Goal: Task Accomplishment & Management: Complete application form

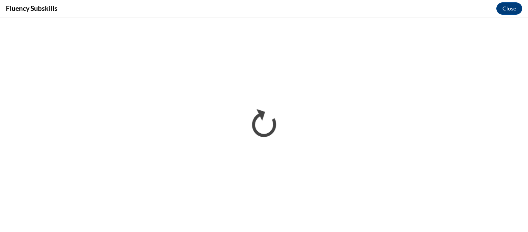
click at [308, 14] on div "Fluency Subskills Close" at bounding box center [264, 8] width 528 height 17
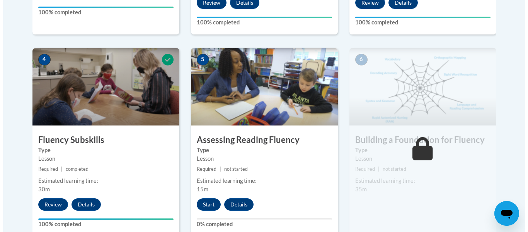
scroll to position [491, 0]
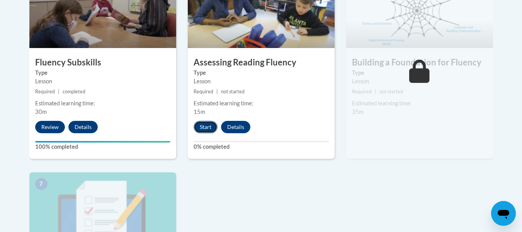
click at [210, 131] on button "Start" at bounding box center [206, 127] width 24 height 12
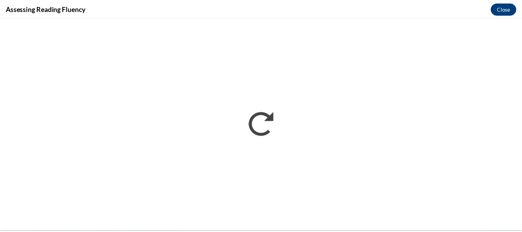
scroll to position [0, 0]
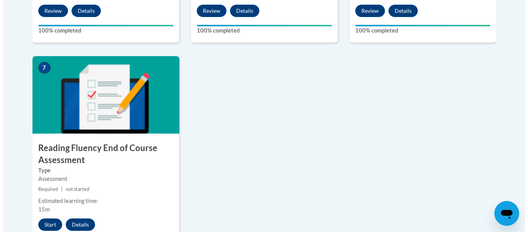
scroll to position [723, 0]
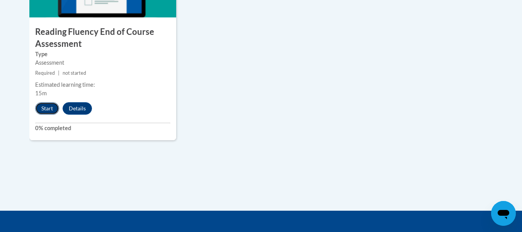
click at [38, 103] on button "Start" at bounding box center [47, 108] width 24 height 12
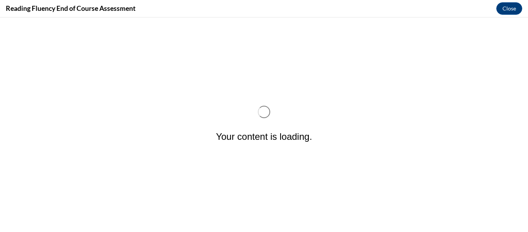
scroll to position [0, 0]
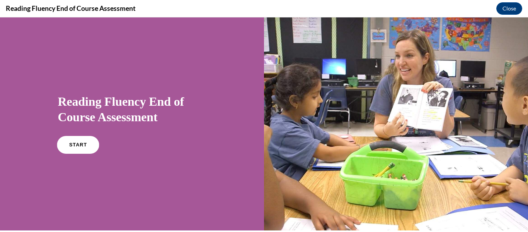
click at [59, 144] on link "START" at bounding box center [78, 145] width 42 height 18
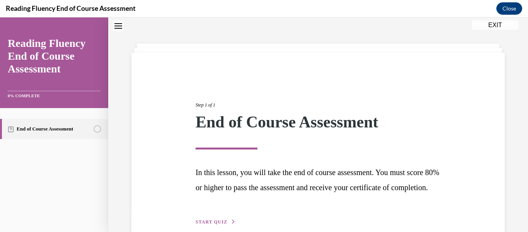
scroll to position [79, 0]
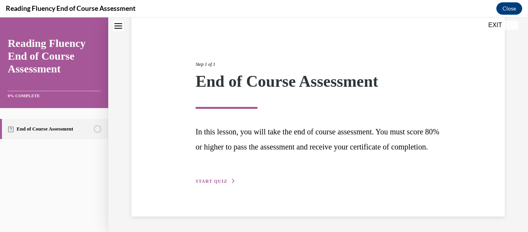
drag, startPoint x: 218, startPoint y: 176, endPoint x: 220, endPoint y: 179, distance: 4.5
click at [218, 176] on div "Step 1 of 1 End of Course Assessment In this lesson, you will take the end of c…" at bounding box center [318, 114] width 257 height 142
click at [222, 182] on span "START QUIZ" at bounding box center [212, 180] width 32 height 5
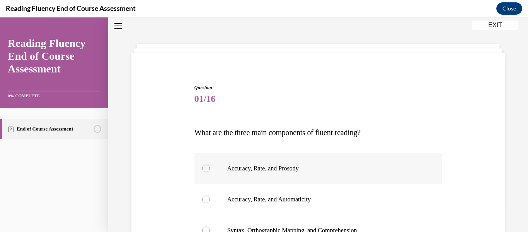
scroll to position [101, 0]
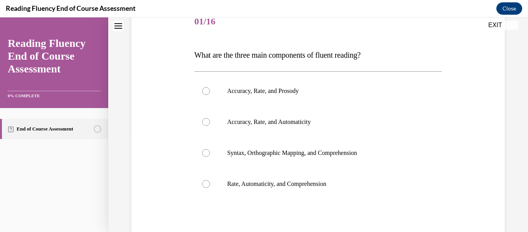
drag, startPoint x: 383, startPoint y: 56, endPoint x: 184, endPoint y: 59, distance: 199.1
click at [187, 59] on div "Question 01/16 What are the three main components of fluent reading?  Accuracy,…" at bounding box center [318, 139] width 377 height 312
copy span "What are the three main components of fluent reading?"
click at [299, 98] on label "Accuracy, Rate, and Prosody" at bounding box center [318, 90] width 248 height 31
click at [210, 95] on input "Accuracy, Rate, and Prosody" at bounding box center [206, 91] width 8 height 8
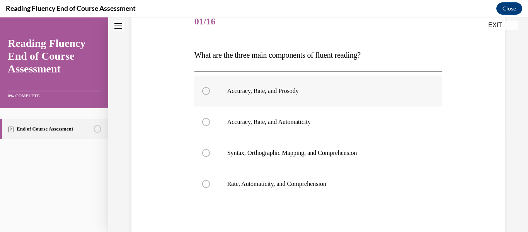
radio input "true"
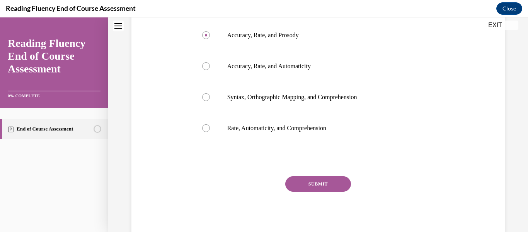
click at [340, 179] on button "SUBMIT" at bounding box center [318, 183] width 66 height 15
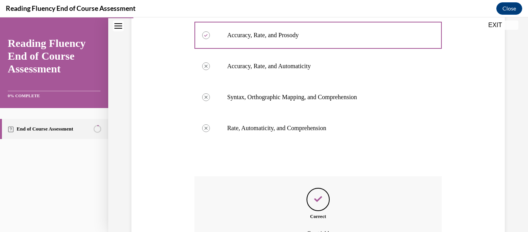
scroll to position [242, 0]
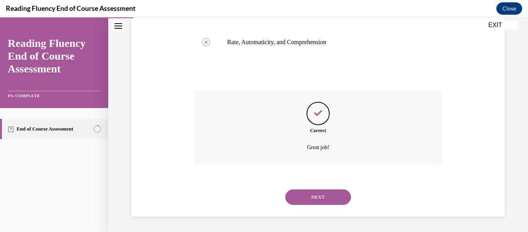
click at [302, 202] on button "NEXT" at bounding box center [318, 196] width 66 height 15
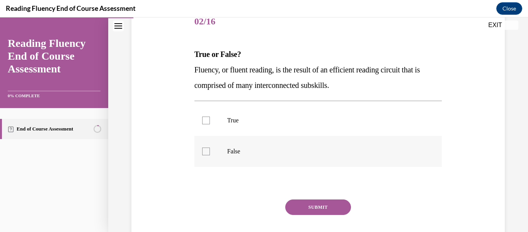
scroll to position [124, 0]
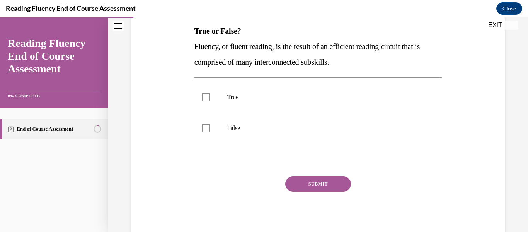
drag, startPoint x: 359, startPoint y: 60, endPoint x: 189, endPoint y: 38, distance: 171.5
click at [193, 40] on div "Question 02/16 True or False? Fluency, or fluent reading, is the result of an e…" at bounding box center [319, 106] width 252 height 268
copy span "Fluency, or fluent reading, is the result of an efficient reading circuit that …"
click at [234, 98] on p "True" at bounding box center [325, 97] width 196 height 8
click at [210, 98] on input "True" at bounding box center [206, 97] width 8 height 8
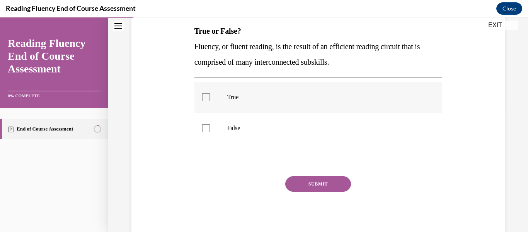
checkbox input "true"
click at [311, 185] on button "SUBMIT" at bounding box center [318, 183] width 66 height 15
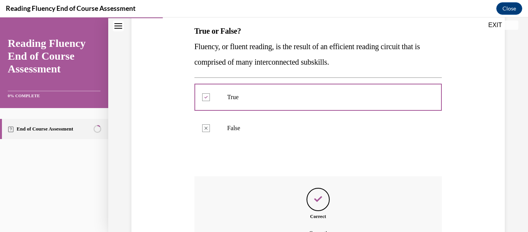
scroll to position [210, 0]
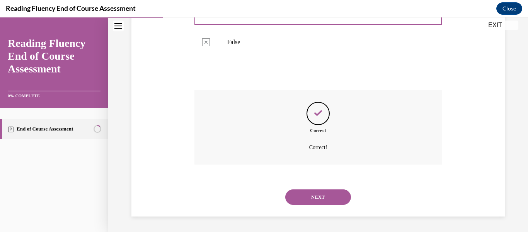
click at [329, 193] on button "NEXT" at bounding box center [318, 196] width 66 height 15
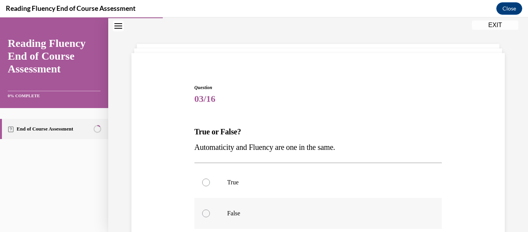
scroll to position [109, 0]
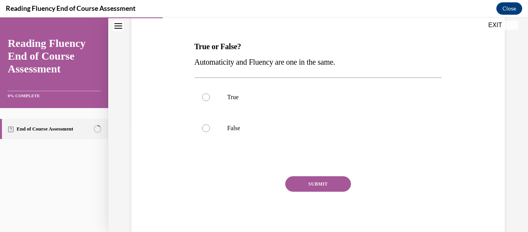
drag, startPoint x: 355, startPoint y: 60, endPoint x: 182, endPoint y: 60, distance: 173.2
click at [182, 60] on div "Question 03/16 True or False? Automaticity and Fluency are one in the same.  Tr…" at bounding box center [318, 108] width 377 height 264
copy span "Automaticity and Fluency are one in the same."
click at [210, 128] on label "False" at bounding box center [318, 128] width 248 height 31
click at [210, 128] on input "False" at bounding box center [206, 128] width 8 height 8
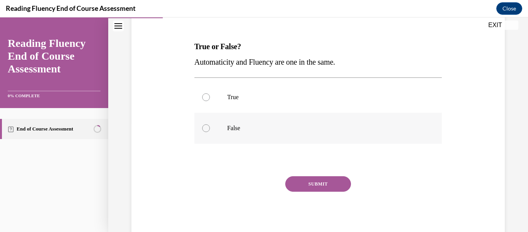
radio input "true"
click at [300, 186] on button "SUBMIT" at bounding box center [318, 183] width 66 height 15
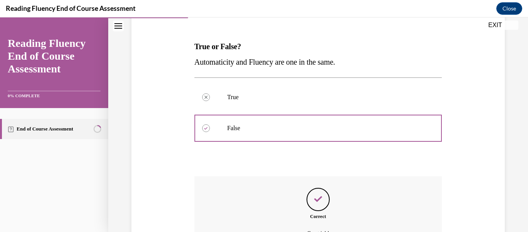
scroll to position [194, 0]
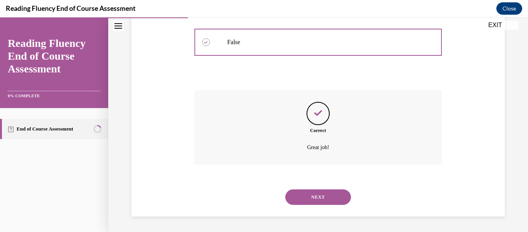
click at [334, 199] on button "NEXT" at bounding box center [318, 196] width 66 height 15
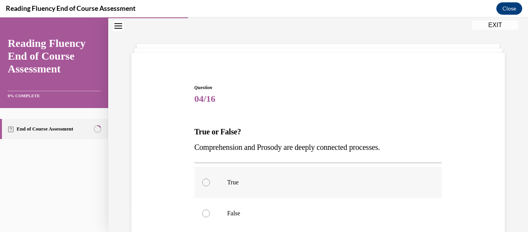
scroll to position [62, 0]
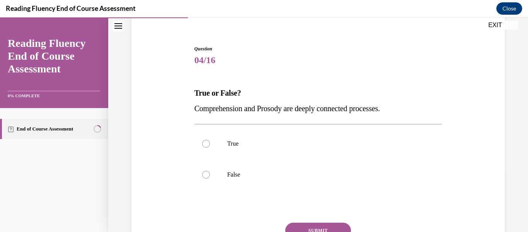
drag, startPoint x: 411, startPoint y: 109, endPoint x: 190, endPoint y: 111, distance: 221.5
click at [190, 111] on div "Question 04/16 True or False? Comprehension and Prosody are deeply connected pr…" at bounding box center [318, 154] width 377 height 264
copy span "Comprehension and Prosody are deeply connected processes."
click at [246, 147] on p "True" at bounding box center [325, 144] width 196 height 8
click at [210, 147] on input "True" at bounding box center [206, 144] width 8 height 8
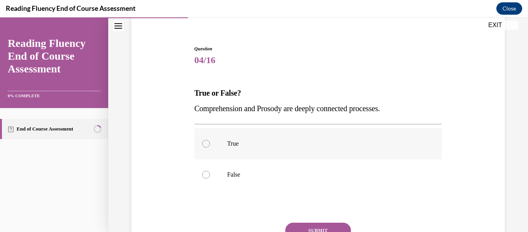
radio input "true"
click at [309, 223] on button "SUBMIT" at bounding box center [318, 229] width 66 height 15
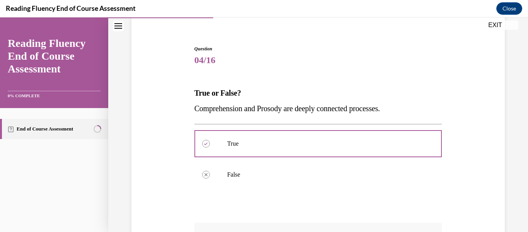
scroll to position [160, 0]
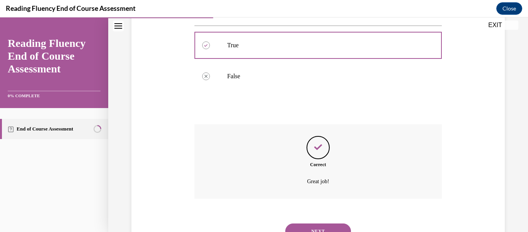
click at [315, 224] on button "NEXT" at bounding box center [318, 230] width 66 height 15
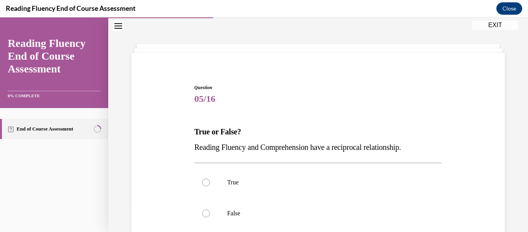
scroll to position [109, 0]
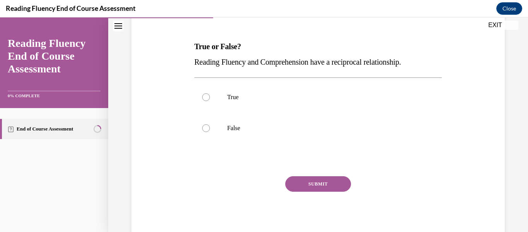
drag, startPoint x: 419, startPoint y: 61, endPoint x: 128, endPoint y: 57, distance: 291.9
click at [128, 57] on div "Question 05/16 True or False? Reading Fluency and Comprehension have a reciproc…" at bounding box center [318, 94] width 420 height 322
copy span "Reading Fluency and Comprehension have a reciprocal relationship."
click at [214, 97] on label "True" at bounding box center [318, 97] width 248 height 31
click at [210, 97] on input "True" at bounding box center [206, 97] width 8 height 8
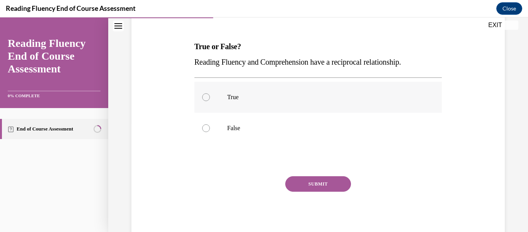
radio input "true"
click at [302, 186] on button "SUBMIT" at bounding box center [318, 183] width 66 height 15
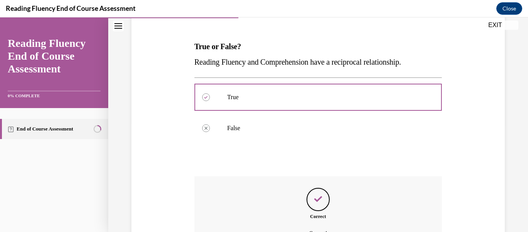
scroll to position [194, 0]
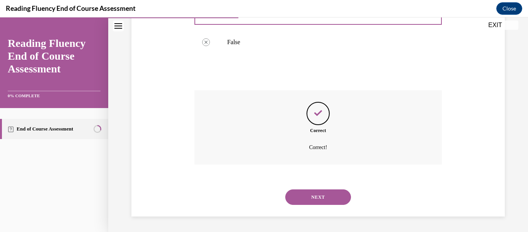
click at [327, 199] on button "NEXT" at bounding box center [318, 196] width 66 height 15
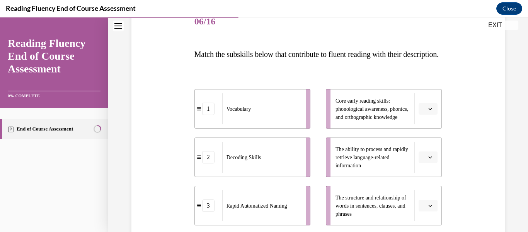
scroll to position [178, 0]
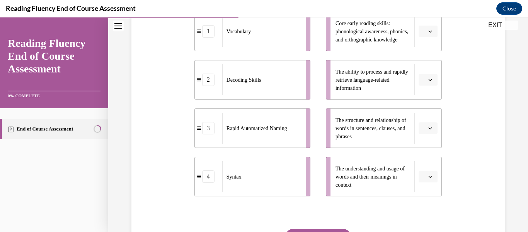
click at [428, 130] on icon "button" at bounding box center [430, 128] width 4 height 4
click at [419, 127] on span "4" at bounding box center [420, 126] width 3 height 6
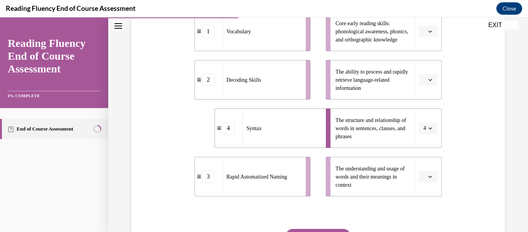
click at [428, 182] on button "button" at bounding box center [428, 176] width 19 height 12
click at [423, 124] on div "1" at bounding box center [422, 127] width 19 height 15
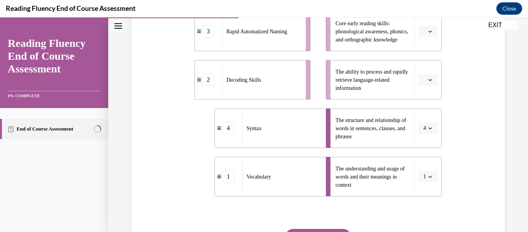
click at [427, 37] on button "button" at bounding box center [428, 32] width 19 height 12
click at [423, 94] on div "2" at bounding box center [422, 94] width 19 height 15
click at [426, 85] on button "button" at bounding box center [428, 80] width 19 height 12
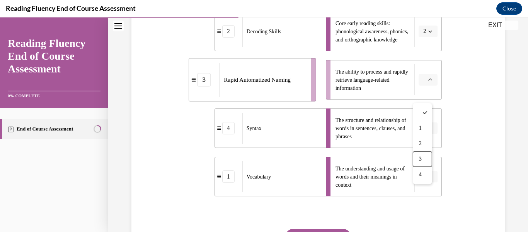
click at [425, 162] on div "3" at bounding box center [422, 158] width 19 height 15
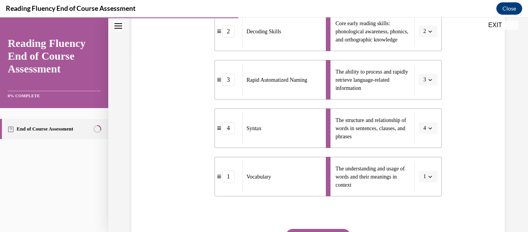
scroll to position [246, 0]
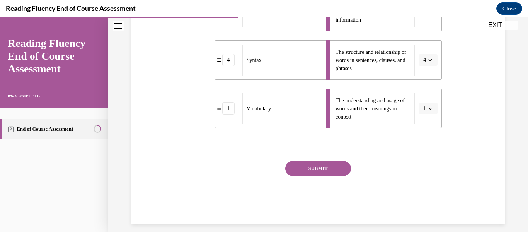
click at [325, 176] on button "SUBMIT" at bounding box center [318, 167] width 66 height 15
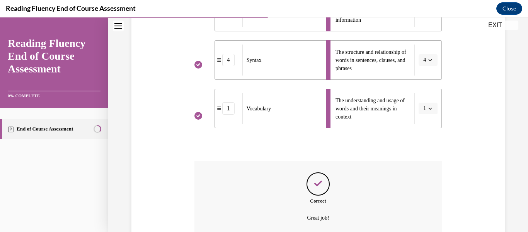
scroll to position [332, 0]
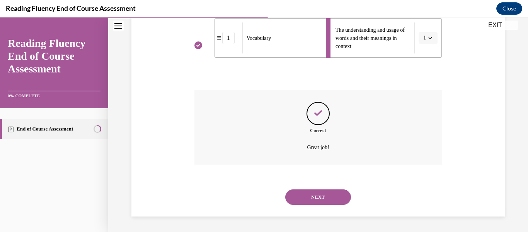
click at [334, 196] on button "NEXT" at bounding box center [318, 196] width 66 height 15
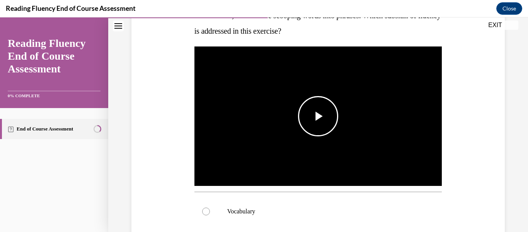
click at [318, 116] on span "Video player" at bounding box center [318, 116] width 0 height 0
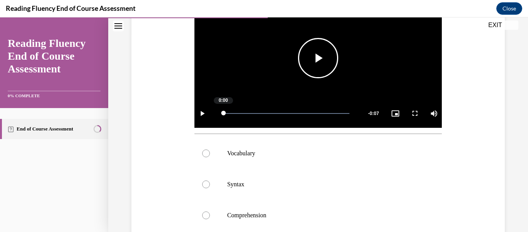
scroll to position [82, 0]
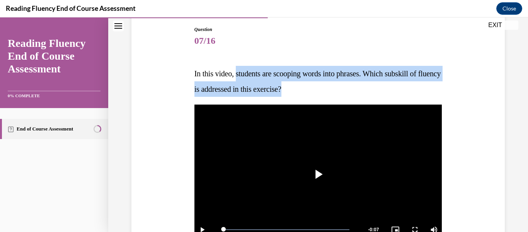
drag, startPoint x: 238, startPoint y: 75, endPoint x: 314, endPoint y: 92, distance: 78.0
click at [314, 92] on span "In this video, students are scooping words into phrases. Which subskill of flue…" at bounding box center [317, 81] width 247 height 24
copy span "students are scooping words into phrases. Which subskill of fluency is addresse…"
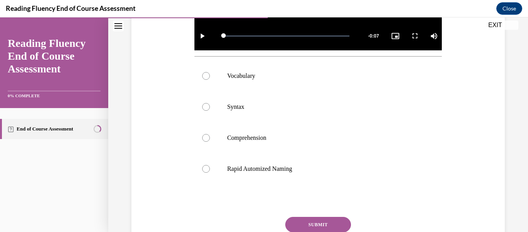
scroll to position [314, 0]
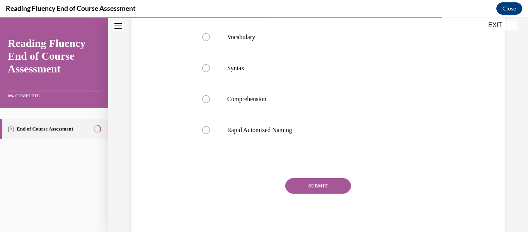
click at [165, 106] on div "Question 07/16 In this video, students are scooping words into phrases. Which s…" at bounding box center [318, 6] width 377 height 470
click at [296, 122] on label "Rapid Automized Naming" at bounding box center [318, 129] width 248 height 31
click at [210, 126] on input "Rapid Automized Naming" at bounding box center [206, 130] width 8 height 8
radio input "true"
click at [315, 180] on button "SUBMIT" at bounding box center [318, 185] width 66 height 15
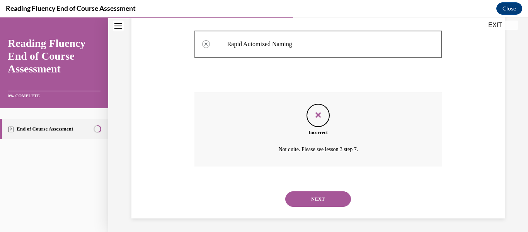
click at [319, 198] on button "NEXT" at bounding box center [318, 198] width 66 height 15
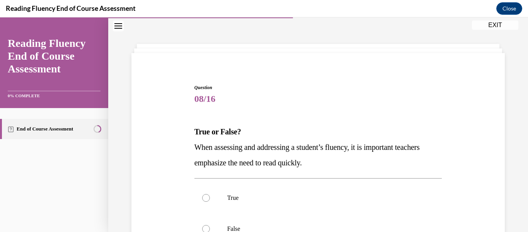
scroll to position [101, 0]
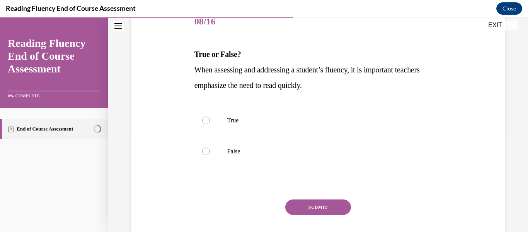
drag, startPoint x: 353, startPoint y: 83, endPoint x: 166, endPoint y: 73, distance: 187.4
click at [166, 73] on div "Question 08/16 True or False? When assessing and addressing a student’s fluency…" at bounding box center [318, 122] width 377 height 279
copy span "When assessing and addressing a student’s fluency, it is important teachers emp…"
click at [215, 156] on label "False" at bounding box center [318, 151] width 248 height 31
click at [210, 155] on input "False" at bounding box center [206, 151] width 8 height 8
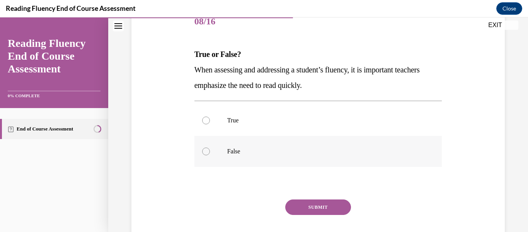
radio input "true"
drag, startPoint x: 317, startPoint y: 215, endPoint x: 315, endPoint y: 210, distance: 5.9
click at [316, 213] on div "SUBMIT NEXT" at bounding box center [318, 230] width 248 height 63
click at [315, 209] on button "SUBMIT" at bounding box center [318, 206] width 66 height 15
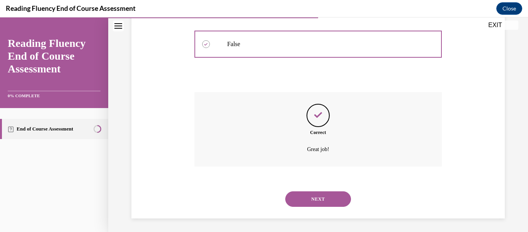
scroll to position [210, 0]
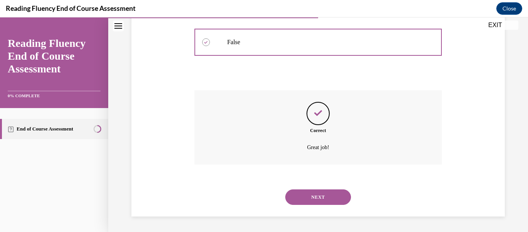
click at [319, 196] on button "NEXT" at bounding box center [318, 196] width 66 height 15
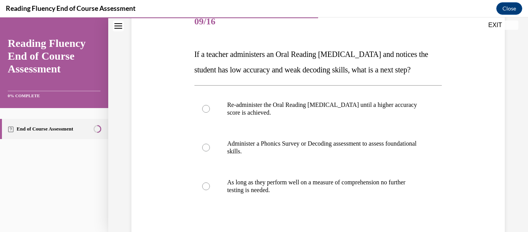
scroll to position [140, 0]
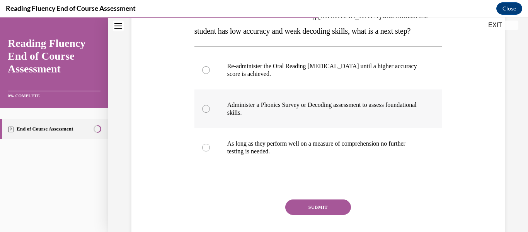
click at [284, 128] on label "Administer a Phonics Survey or Decoding assessment to assess foundational skill…" at bounding box center [318, 108] width 248 height 39
click at [210, 113] on input "Administer a Phonics Survey or Decoding assessment to assess foundational skill…" at bounding box center [206, 109] width 8 height 8
radio input "true"
click at [329, 215] on button "SUBMIT" at bounding box center [318, 206] width 66 height 15
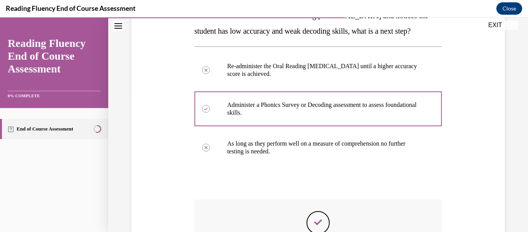
scroll to position [264, 0]
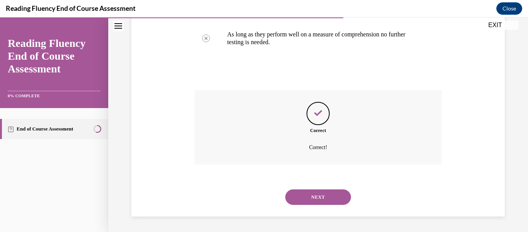
click at [320, 193] on button "NEXT" at bounding box center [318, 196] width 66 height 15
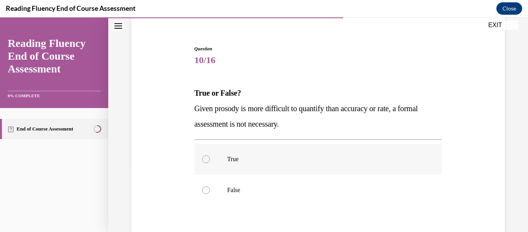
scroll to position [101, 0]
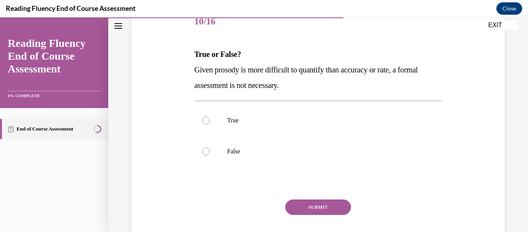
drag, startPoint x: 295, startPoint y: 84, endPoint x: 159, endPoint y: 67, distance: 137.5
click at [158, 68] on div "Question 10/16 True or False? Given prosody is more difficult to quantify than …" at bounding box center [318, 122] width 377 height 279
copy span "Given prosody is more difficult to quantify than accuracy or rate, a formal ass…"
drag, startPoint x: 229, startPoint y: 152, endPoint x: 234, endPoint y: 154, distance: 5.5
click at [230, 152] on p "False" at bounding box center [325, 151] width 196 height 8
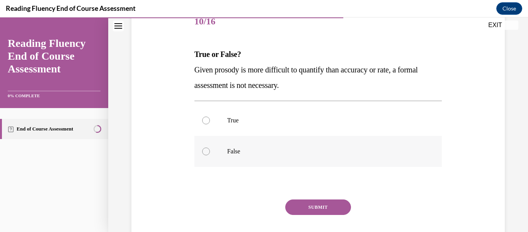
click at [210, 152] on input "False" at bounding box center [206, 151] width 8 height 8
radio input "true"
click at [318, 210] on button "SUBMIT" at bounding box center [318, 206] width 66 height 15
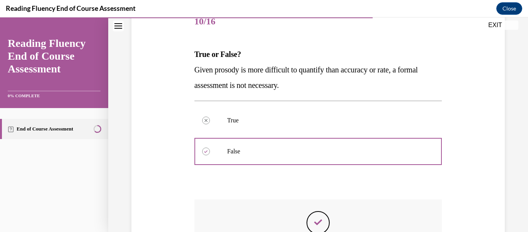
scroll to position [189, 0]
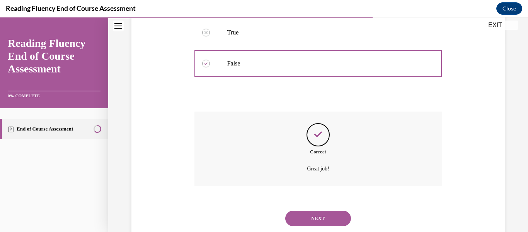
click at [320, 212] on button "NEXT" at bounding box center [318, 217] width 66 height 15
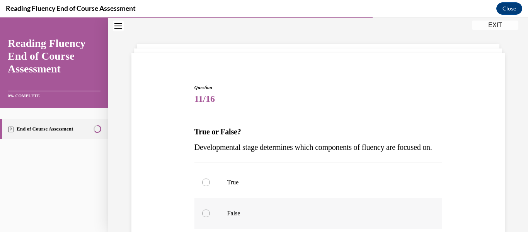
scroll to position [101, 0]
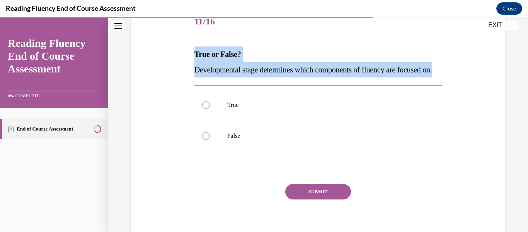
drag, startPoint x: 243, startPoint y: 88, endPoint x: 170, endPoint y: 59, distance: 78.5
click at [172, 61] on div "Question 11/16 True or False? Developmental stage determines which components o…" at bounding box center [318, 115] width 377 height 264
copy div "True or False? Developmental stage determines which components of fluency are f…"
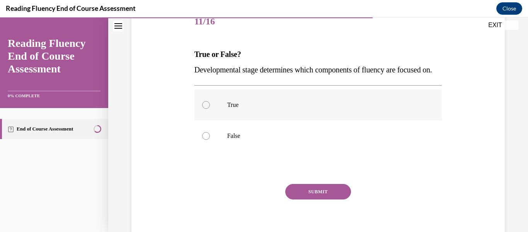
click at [244, 109] on p "True" at bounding box center [325, 105] width 196 height 8
click at [210, 109] on input "True" at bounding box center [206, 105] width 8 height 8
radio input "true"
click at [298, 199] on button "SUBMIT" at bounding box center [318, 191] width 66 height 15
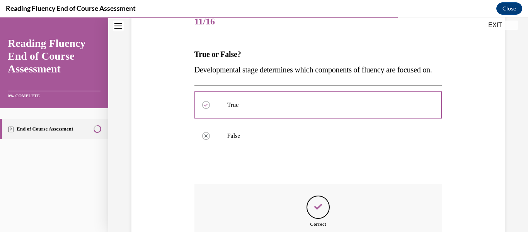
scroll to position [189, 0]
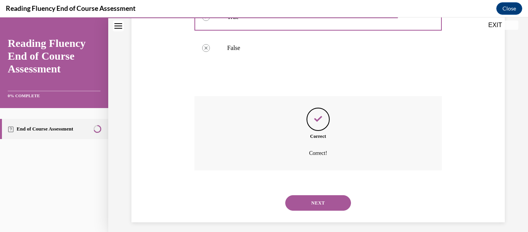
click at [324, 210] on button "NEXT" at bounding box center [318, 202] width 66 height 15
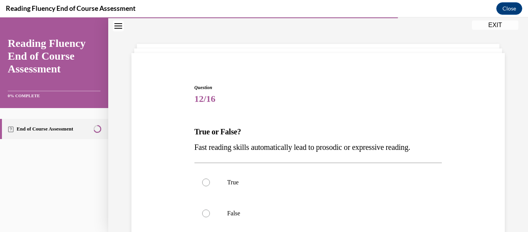
drag, startPoint x: 362, startPoint y: 135, endPoint x: 191, endPoint y: 139, distance: 170.9
click at [193, 139] on div "Question 12/16 True or False? Fast reading skills automatically lead to prosodi…" at bounding box center [319, 198] width 252 height 252
copy span "Fast reading skills automatically lead to prosodic or expressive reading."
drag, startPoint x: 226, startPoint y: 208, endPoint x: 228, endPoint y: 203, distance: 6.0
click at [227, 208] on label "False" at bounding box center [318, 213] width 248 height 31
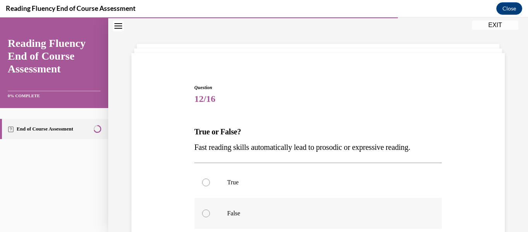
click at [210, 209] on input "False" at bounding box center [206, 213] width 8 height 8
radio input "true"
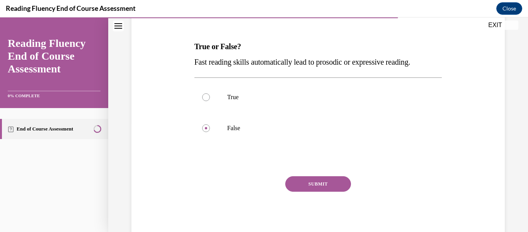
click at [311, 188] on button "SUBMIT" at bounding box center [318, 183] width 66 height 15
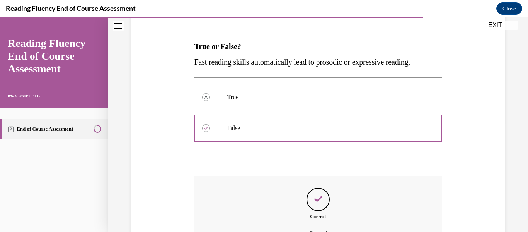
scroll to position [186, 0]
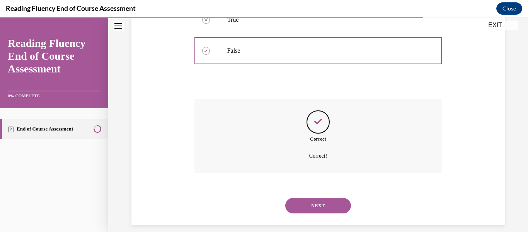
click at [313, 203] on button "NEXT" at bounding box center [318, 205] width 66 height 15
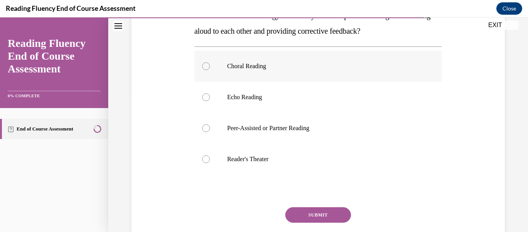
scroll to position [101, 0]
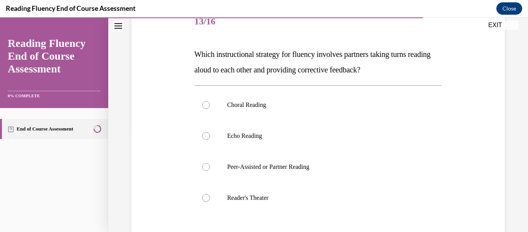
drag, startPoint x: 414, startPoint y: 66, endPoint x: 177, endPoint y: 49, distance: 238.0
click at [177, 49] on div "Question 13/16 Which instructional strategy for fluency involves partners takin…" at bounding box center [318, 146] width 377 height 326
click at [297, 172] on label "Peer-Assisted or Partner Reading" at bounding box center [318, 166] width 248 height 31
click at [210, 170] on input "Peer-Assisted or Partner Reading" at bounding box center [206, 167] width 8 height 8
radio input "true"
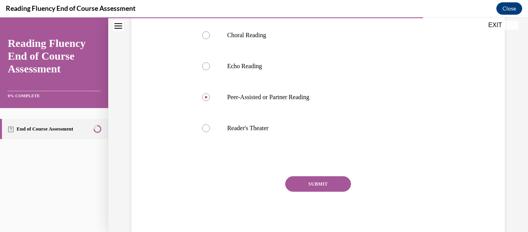
click at [318, 178] on button "SUBMIT" at bounding box center [318, 183] width 66 height 15
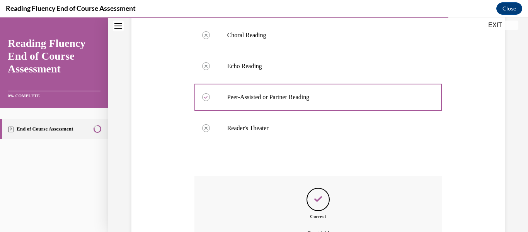
scroll to position [235, 0]
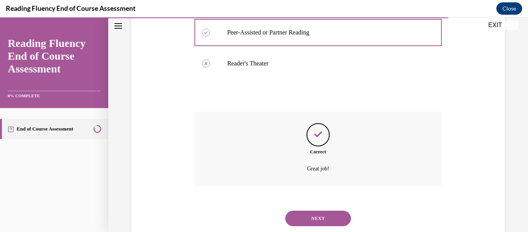
click at [329, 215] on button "NEXT" at bounding box center [318, 217] width 66 height 15
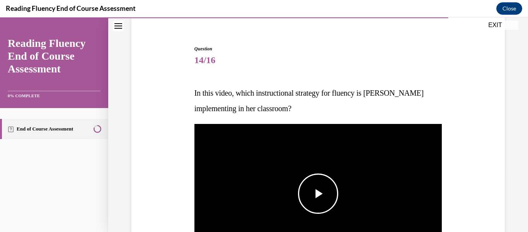
scroll to position [101, 0]
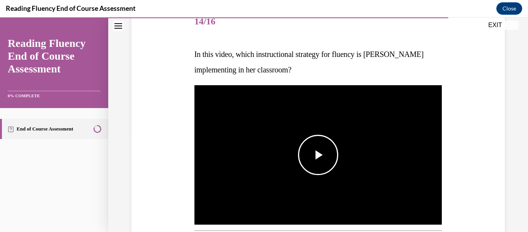
click at [318, 155] on span "Video player" at bounding box center [318, 155] width 0 height 0
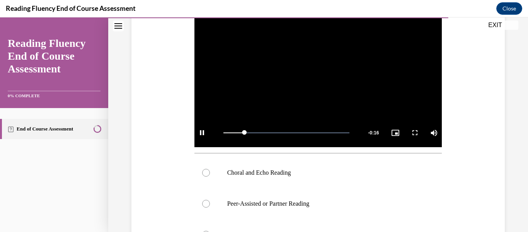
scroll to position [217, 0]
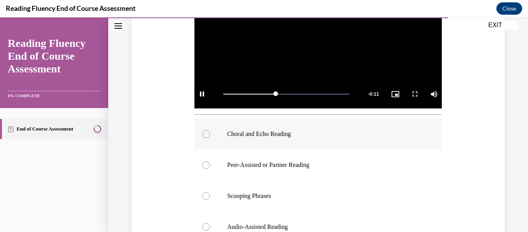
click at [242, 130] on p "Choral and Echo Reading" at bounding box center [325, 134] width 196 height 8
click at [210, 130] on input "Choral and Echo Reading" at bounding box center [206, 134] width 8 height 8
radio input "true"
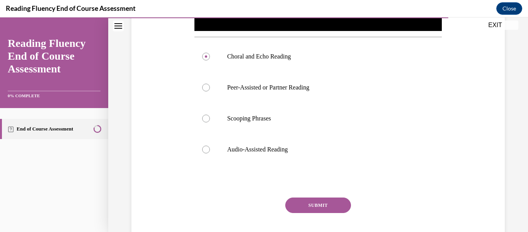
scroll to position [314, 0]
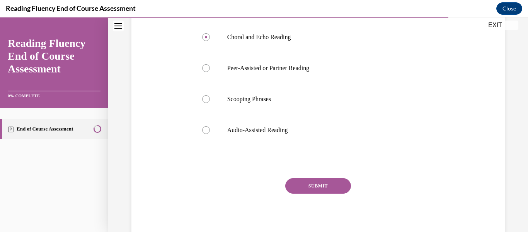
click at [307, 190] on button "SUBMIT" at bounding box center [318, 185] width 66 height 15
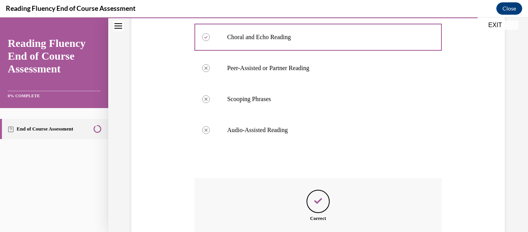
scroll to position [399, 0]
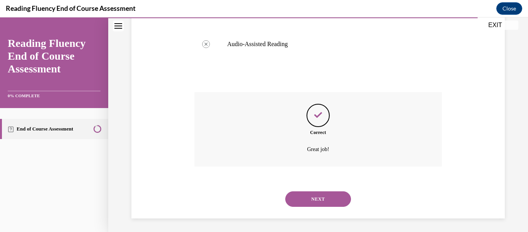
click at [327, 203] on button "NEXT" at bounding box center [318, 198] width 66 height 15
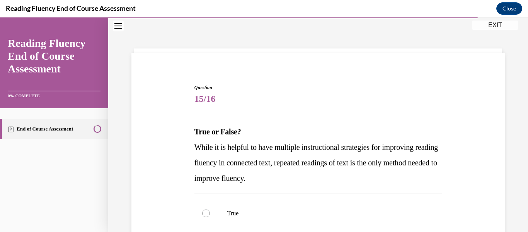
scroll to position [101, 0]
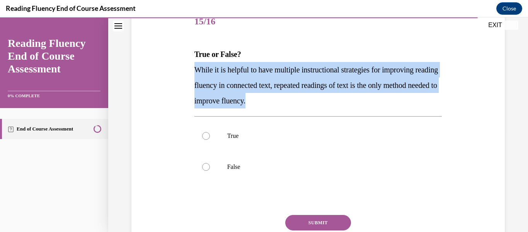
drag, startPoint x: 318, startPoint y: 104, endPoint x: 181, endPoint y: 73, distance: 141.2
click at [181, 73] on div "Question 15/16 True or False? While it is helpful to have multiple instructiona…" at bounding box center [318, 130] width 377 height 295
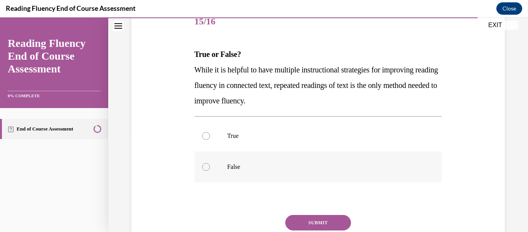
click at [239, 164] on p "False" at bounding box center [325, 167] width 196 height 8
click at [210, 164] on input "False" at bounding box center [206, 167] width 8 height 8
radio input "true"
drag, startPoint x: 324, startPoint y: 224, endPoint x: 322, endPoint y: 220, distance: 4.0
click at [325, 224] on button "SUBMIT" at bounding box center [318, 222] width 66 height 15
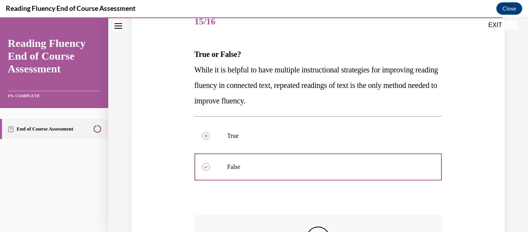
scroll to position [225, 0]
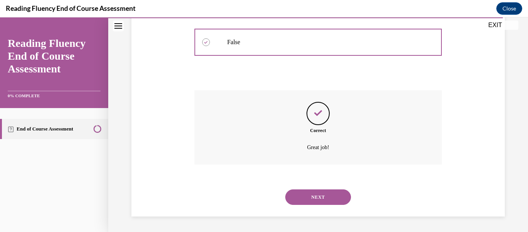
click at [322, 195] on button "NEXT" at bounding box center [318, 196] width 66 height 15
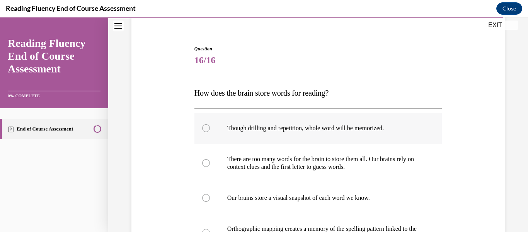
scroll to position [101, 0]
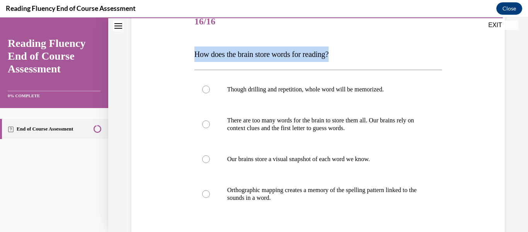
drag, startPoint x: 352, startPoint y: 57, endPoint x: 186, endPoint y: 52, distance: 165.9
click at [186, 52] on div "Question 16/16 How does the brain store words for reading? Though drilling and …" at bounding box center [318, 146] width 377 height 326
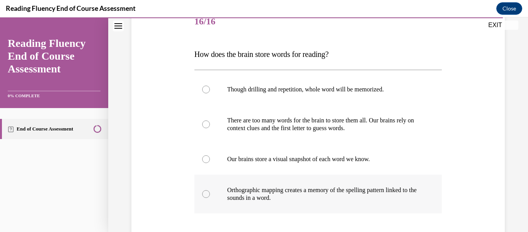
click at [290, 193] on p "Orthographic mapping creates a memory of the spelling pattern linked to the sou…" at bounding box center [325, 193] width 196 height 15
click at [210, 193] on input "Orthographic mapping creates a memory of the spelling pattern linked to the sou…" at bounding box center [206, 194] width 8 height 8
radio input "true"
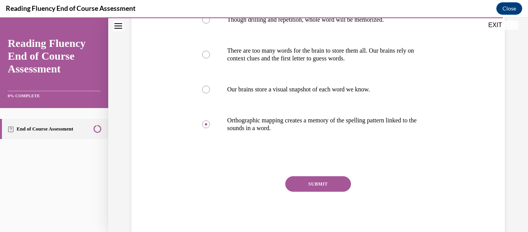
click at [319, 180] on button "SUBMIT" at bounding box center [318, 183] width 66 height 15
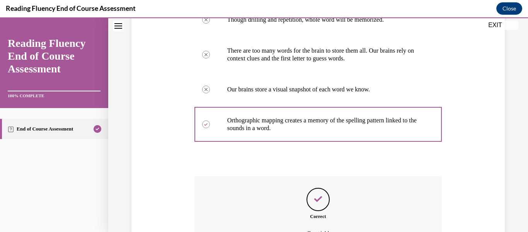
scroll to position [256, 0]
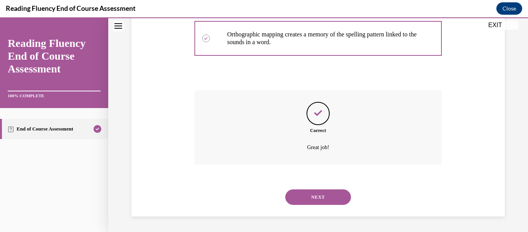
click at [326, 197] on button "NEXT" at bounding box center [318, 196] width 66 height 15
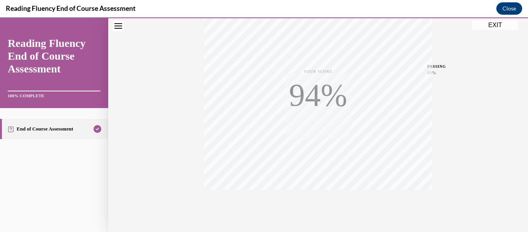
scroll to position [182, 0]
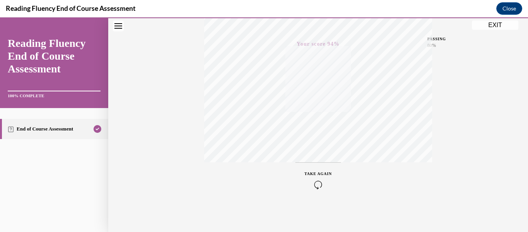
click at [513, 23] on button "EXIT" at bounding box center [495, 24] width 46 height 9
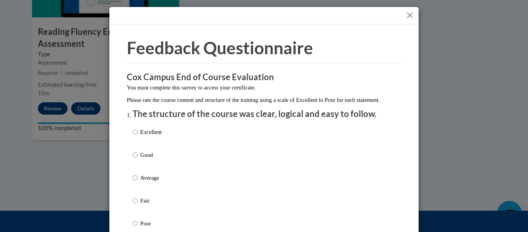
click at [406, 16] on button "Close" at bounding box center [410, 15] width 10 height 10
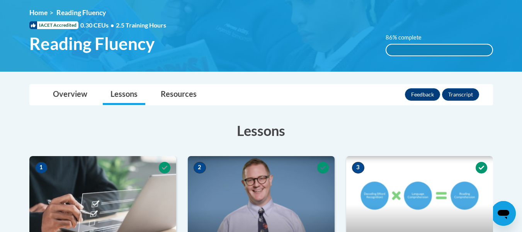
scroll to position [0, 0]
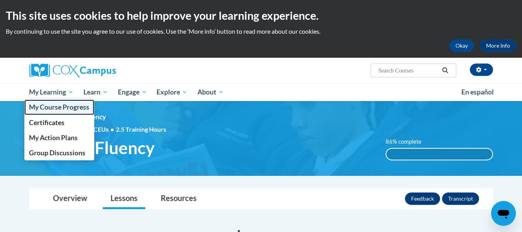
click at [73, 107] on span "My Course Progress" at bounding box center [59, 107] width 60 height 8
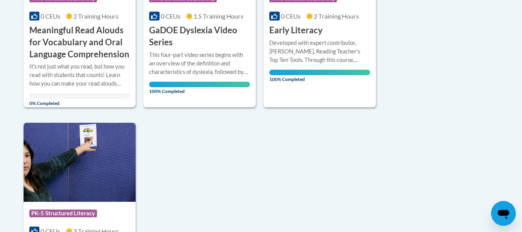
scroll to position [657, 0]
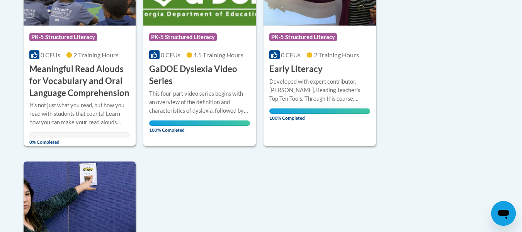
click at [92, 76] on h3 "Meaningful Read Alouds for Vocabulary and Oral Language Comprehension" at bounding box center [79, 81] width 101 height 36
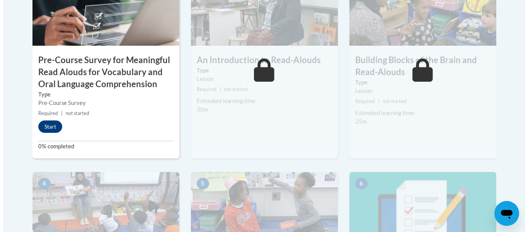
scroll to position [348, 0]
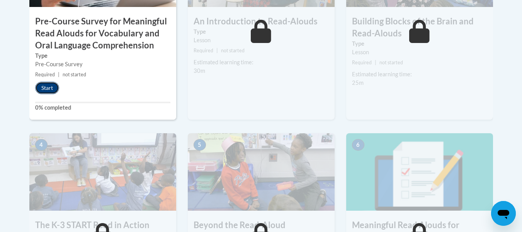
click at [46, 91] on button "Start" at bounding box center [47, 88] width 24 height 12
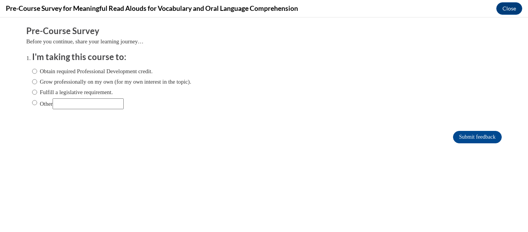
scroll to position [0, 0]
click at [45, 73] on label "Obtain required Professional Development credit." at bounding box center [92, 71] width 121 height 9
click at [37, 73] on input "Obtain required Professional Development credit." at bounding box center [34, 71] width 5 height 9
radio input "true"
click at [479, 136] on input "Submit feedback" at bounding box center [477, 137] width 49 height 12
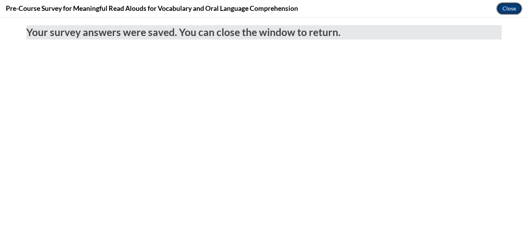
click at [512, 7] on button "Close" at bounding box center [509, 8] width 26 height 12
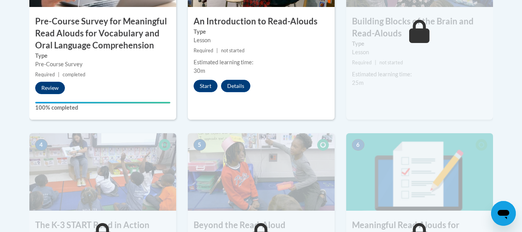
click at [196, 78] on div "2 An Introduction to Read-Alouds Type Lesson Required | not started Estimated l…" at bounding box center [261, 25] width 147 height 190
click at [199, 80] on button "Start" at bounding box center [206, 86] width 24 height 12
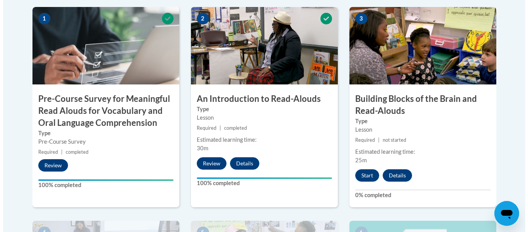
scroll to position [336, 0]
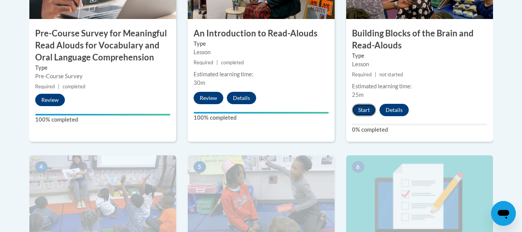
click at [365, 112] on button "Start" at bounding box center [364, 110] width 24 height 12
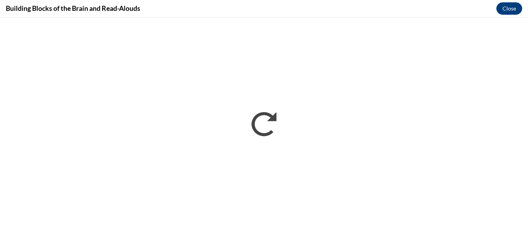
scroll to position [0, 0]
